Goal: Task Accomplishment & Management: Understand process/instructions

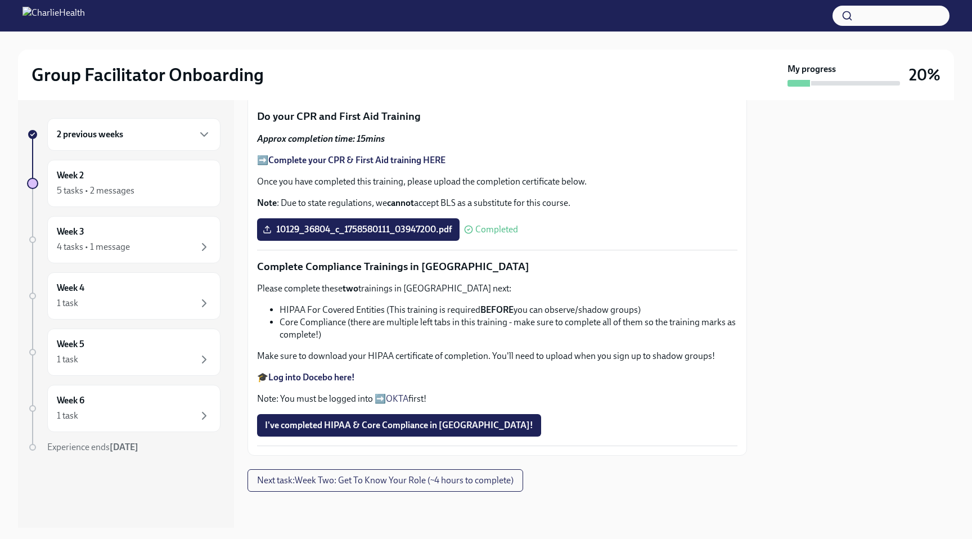
scroll to position [664, 0]
click at [366, 428] on span "I've completed HIPAA & Core Compliance in [GEOGRAPHIC_DATA]!" at bounding box center [399, 425] width 268 height 11
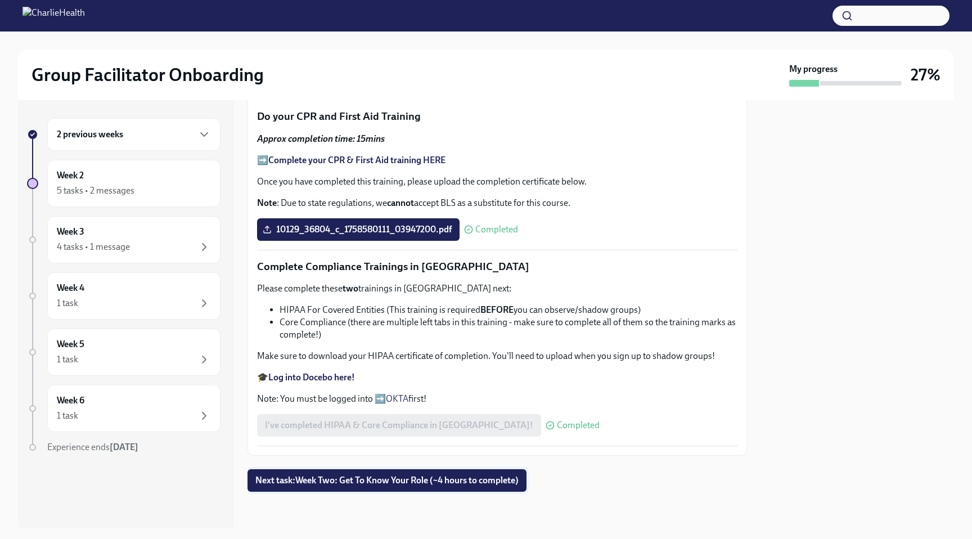
click at [392, 475] on span "Next task : Week Two: Get To Know Your Role (~4 hours to complete)" at bounding box center [386, 480] width 263 height 11
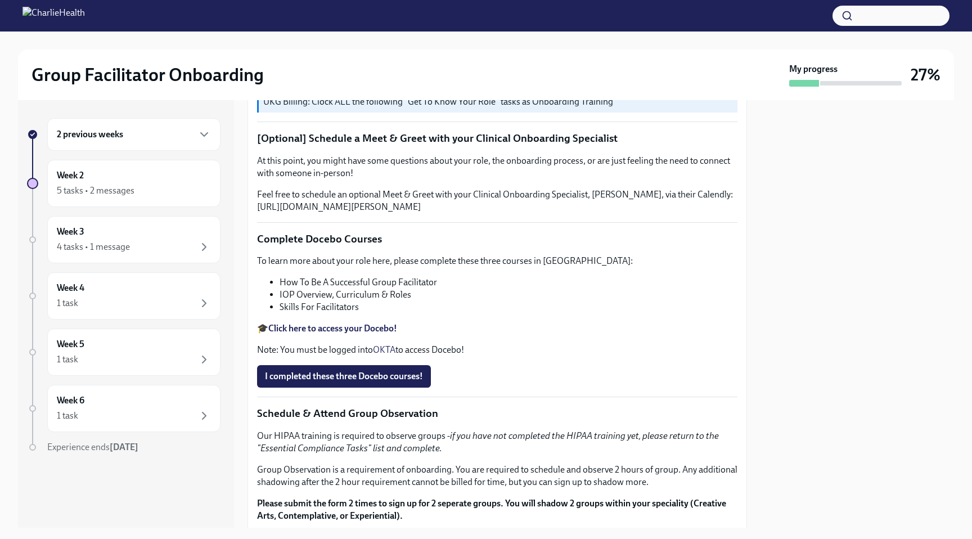
scroll to position [324, 0]
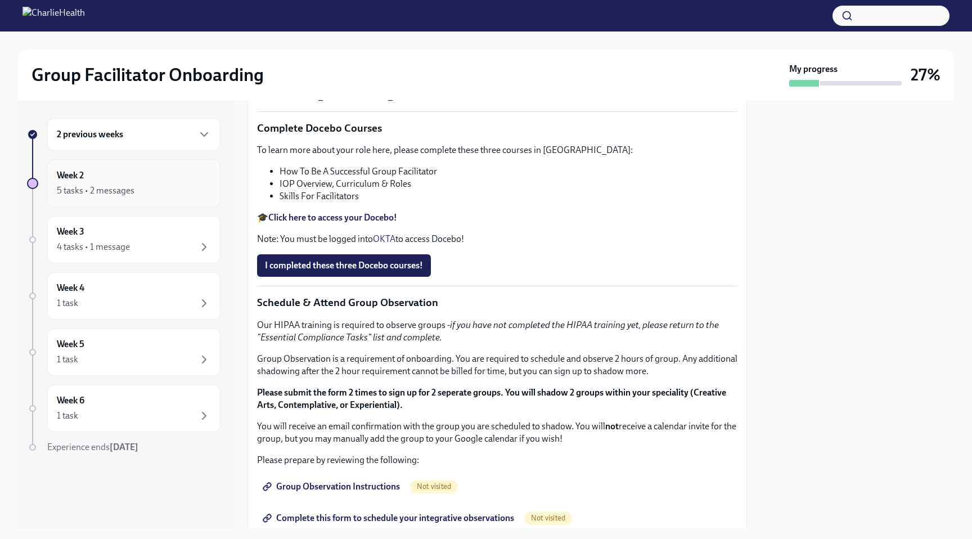
click at [148, 186] on div "5 tasks • 2 messages" at bounding box center [134, 191] width 154 height 14
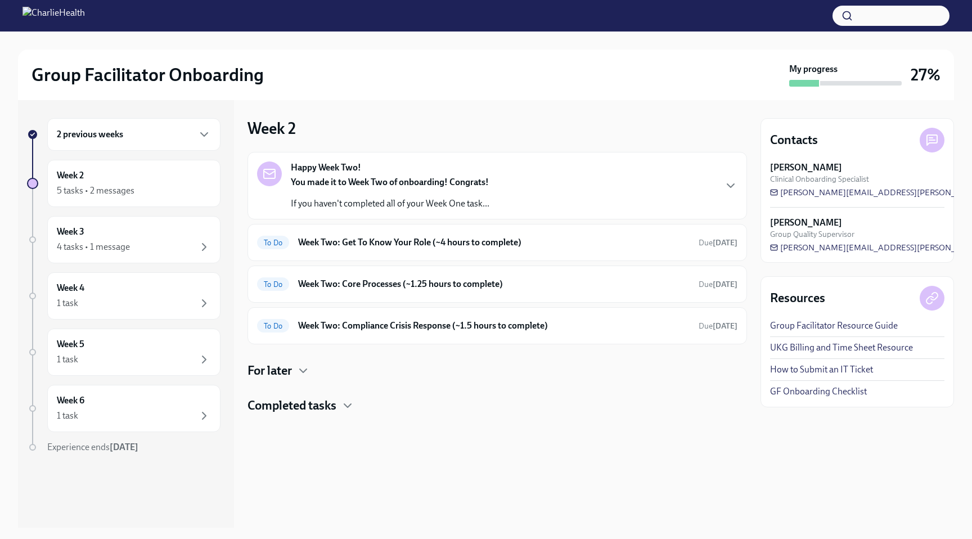
click at [361, 191] on div "You made it to Week Two of onboarding! Congrats! If you haven't completed all o…" at bounding box center [390, 193] width 199 height 34
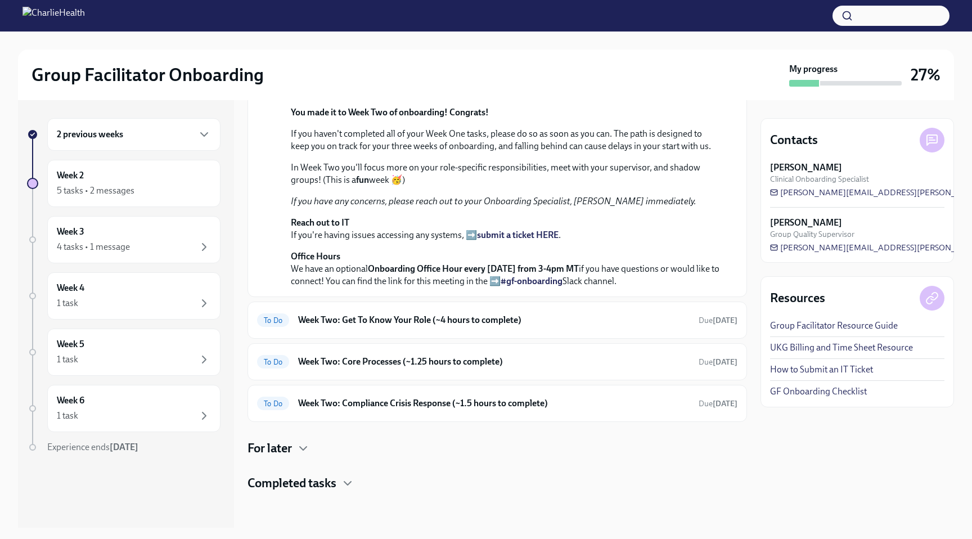
scroll to position [307, 0]
click at [302, 487] on h4 "Completed tasks" at bounding box center [292, 483] width 89 height 17
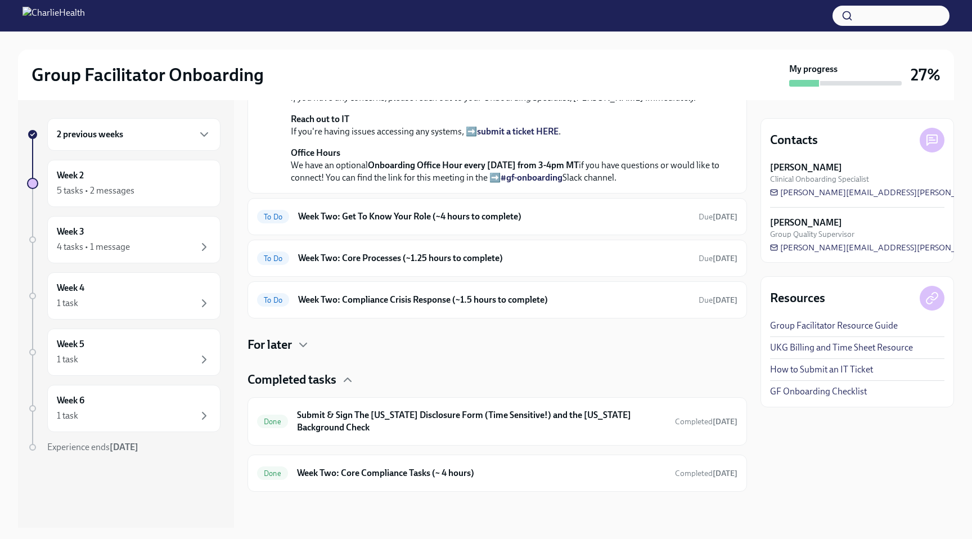
scroll to position [410, 0]
click at [375, 466] on div "Done Week Two: Core Compliance Tasks (~ 4 hours) Completed [DATE]" at bounding box center [497, 473] width 480 height 18
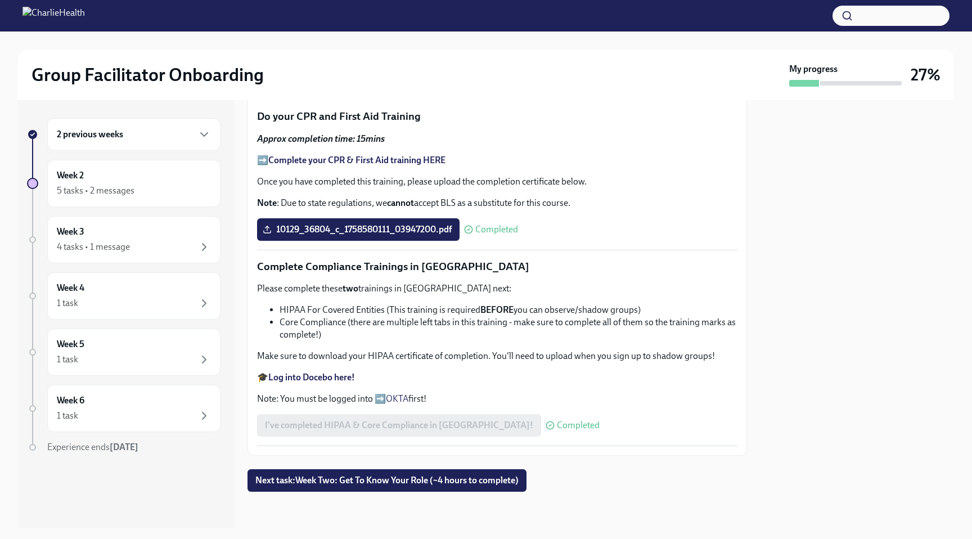
scroll to position [664, 0]
click at [350, 480] on span "Next task : Week Two: Get To Know Your Role (~4 hours to complete)" at bounding box center [386, 480] width 263 height 11
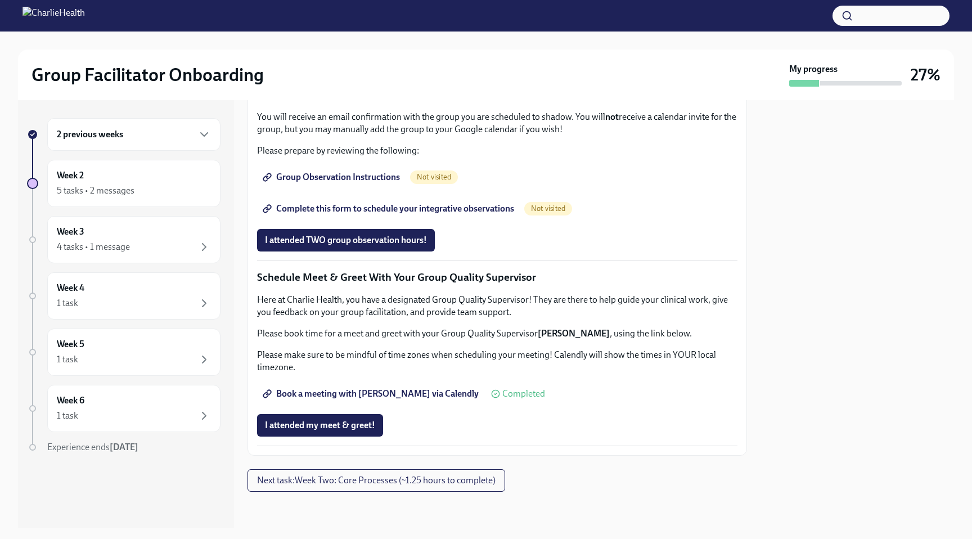
scroll to position [914, 0]
click at [331, 183] on span "Group Observation Instructions" at bounding box center [332, 177] width 135 height 11
